Goal: Use online tool/utility: Utilize a website feature to perform a specific function

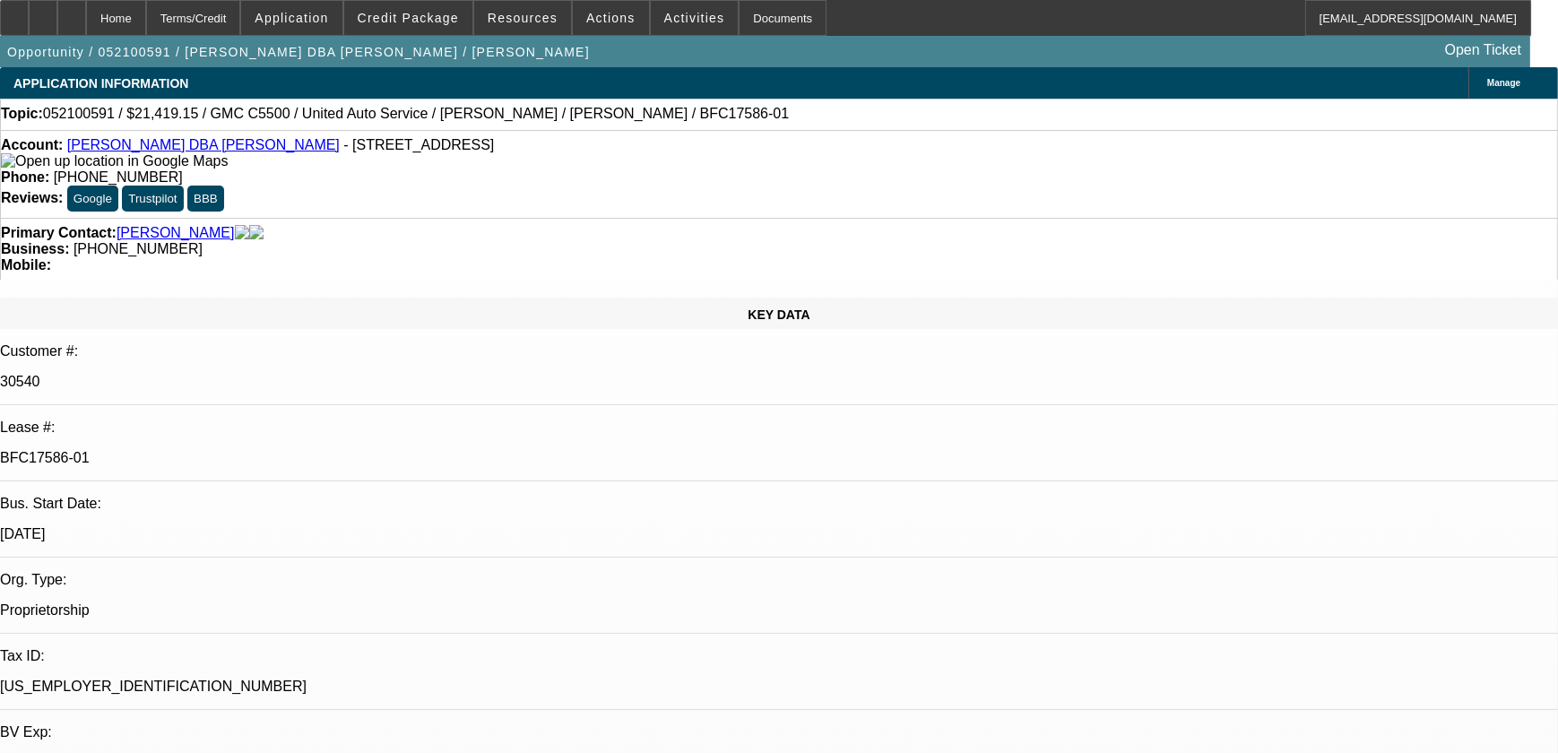
select select "0.15"
select select "0"
select select "0.1"
select select "0.15"
select select "0"
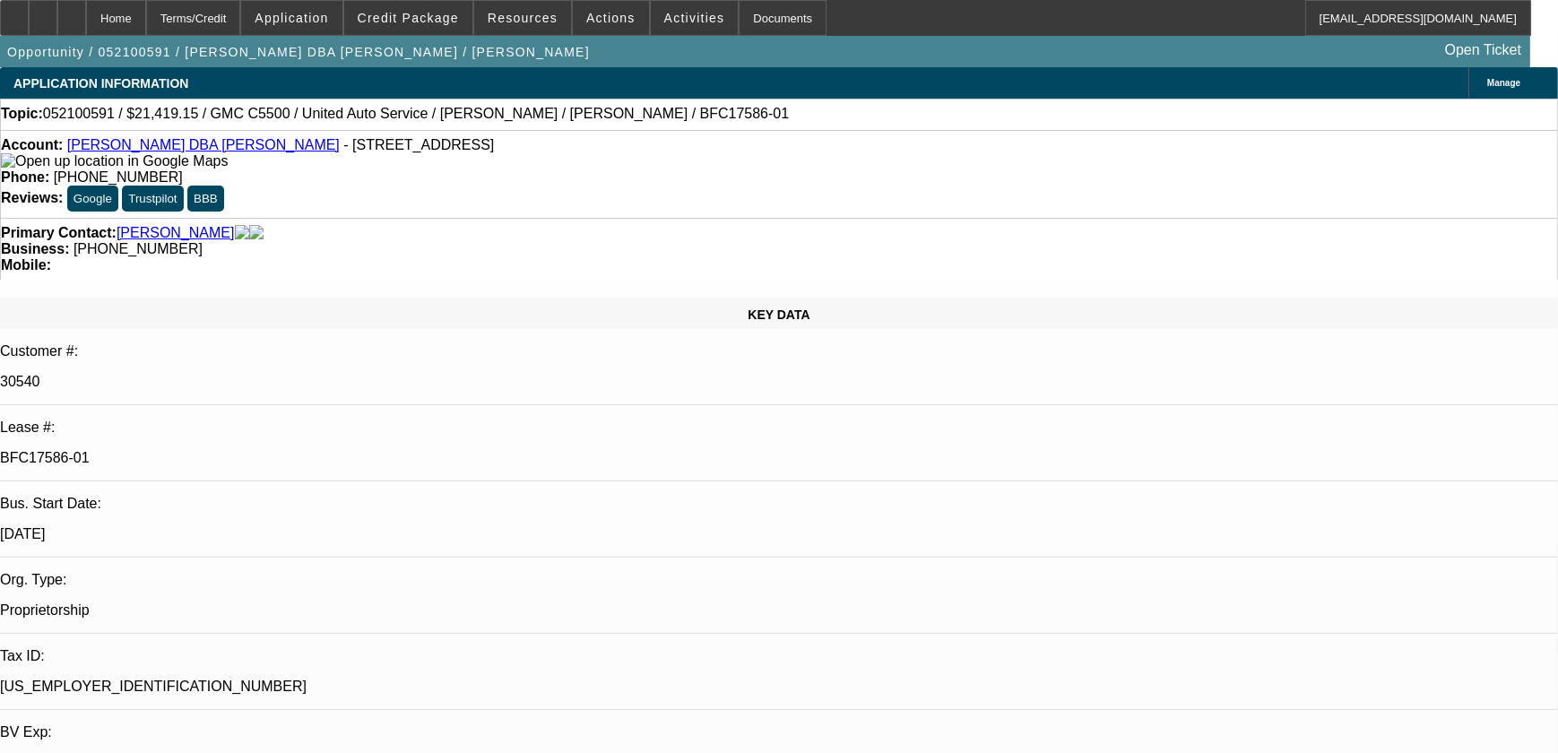
select select "0.1"
select select "0.15"
select select "0"
select select "0.1"
select select "0"
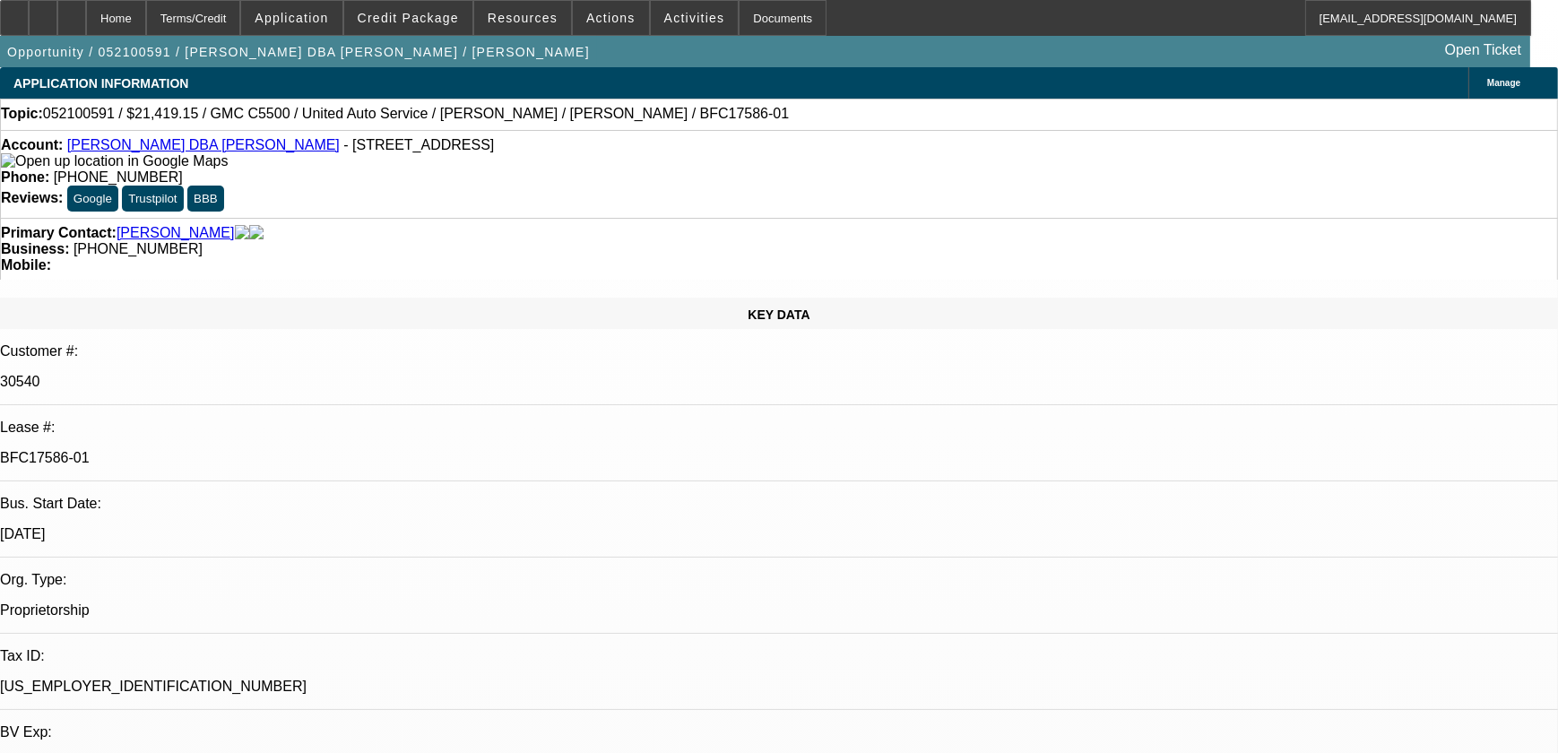
select select "2"
select select "0.1"
select select "1"
select select "2"
select select "4"
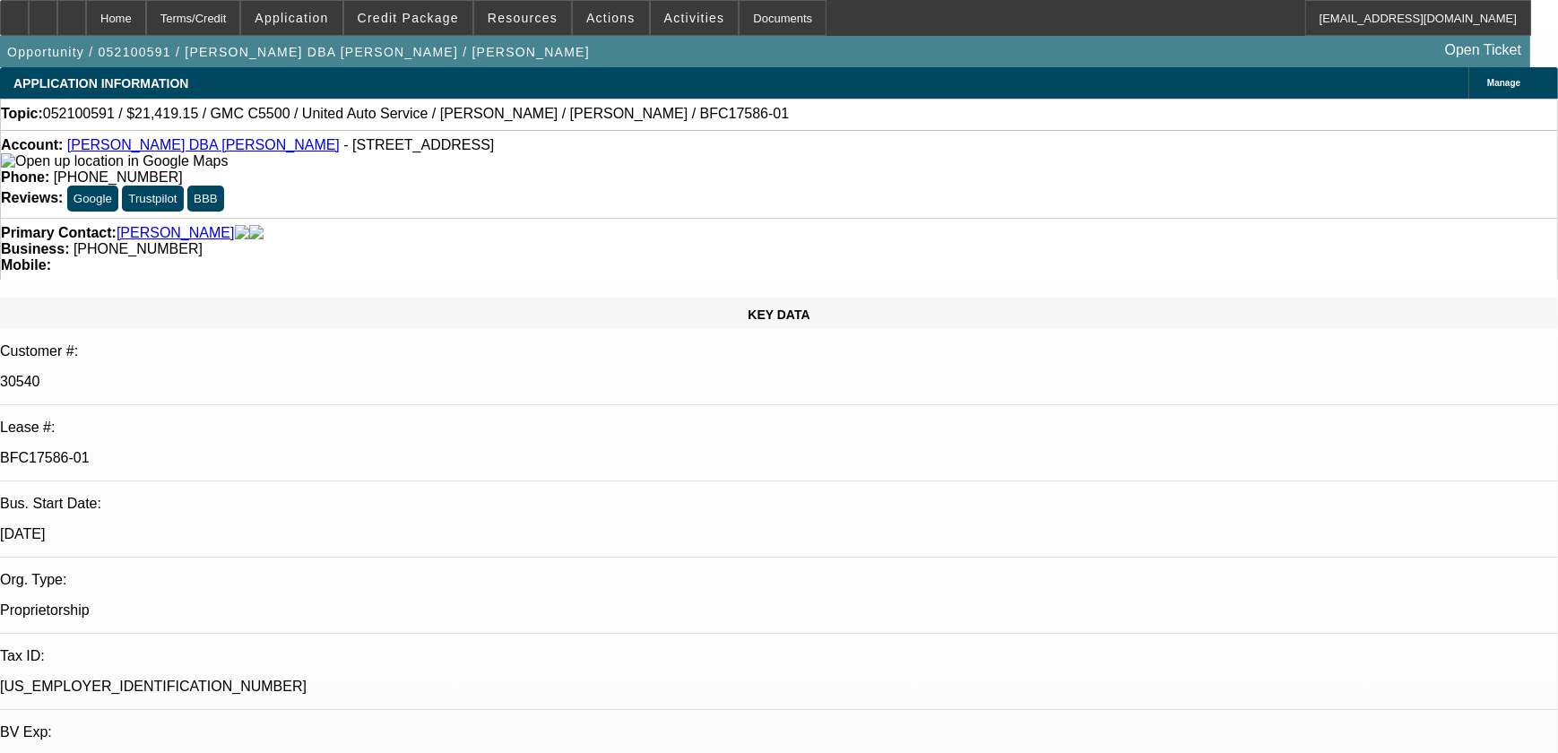
select select "1"
select select "2"
select select "4"
select select "1"
select select "2"
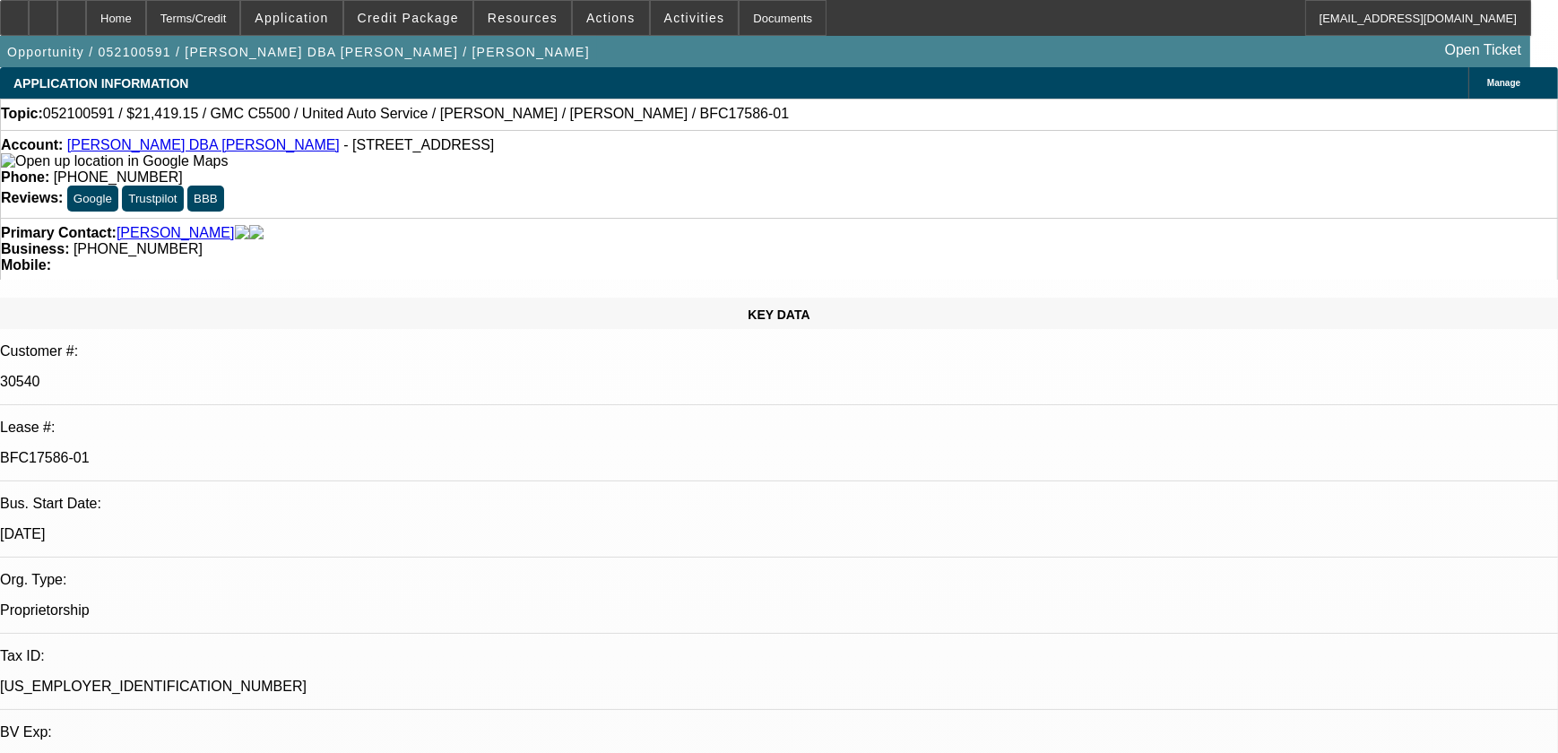
select select "4"
select select "1"
select select "2"
select select "4"
